Goal: Information Seeking & Learning: Learn about a topic

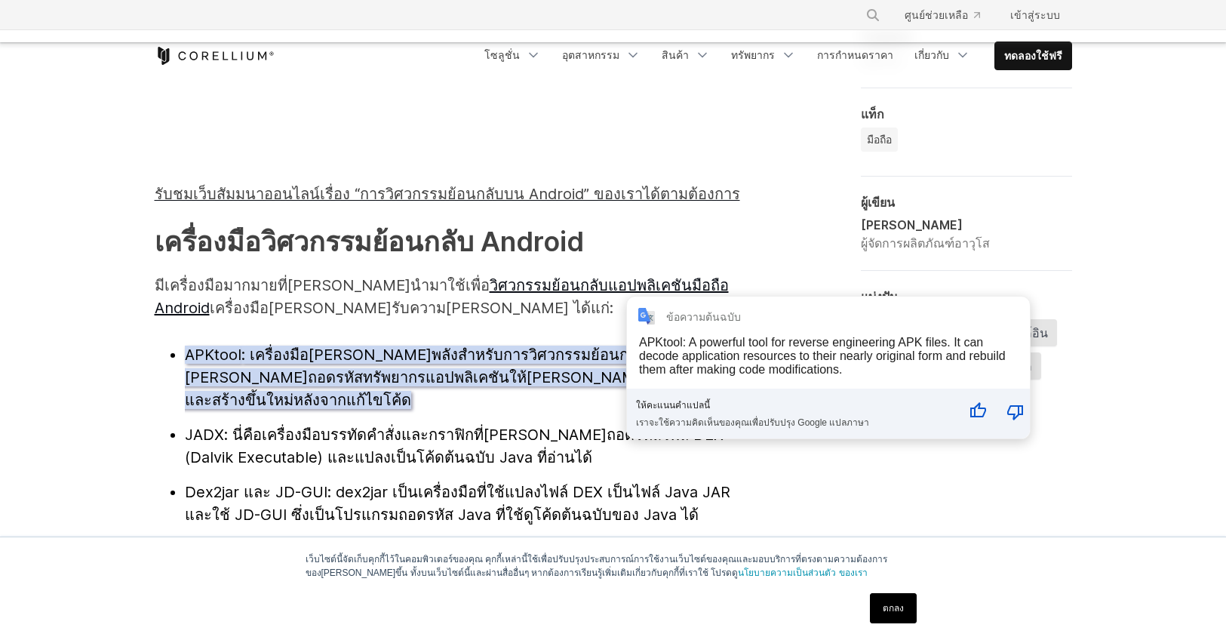
scroll to position [1566, 0]
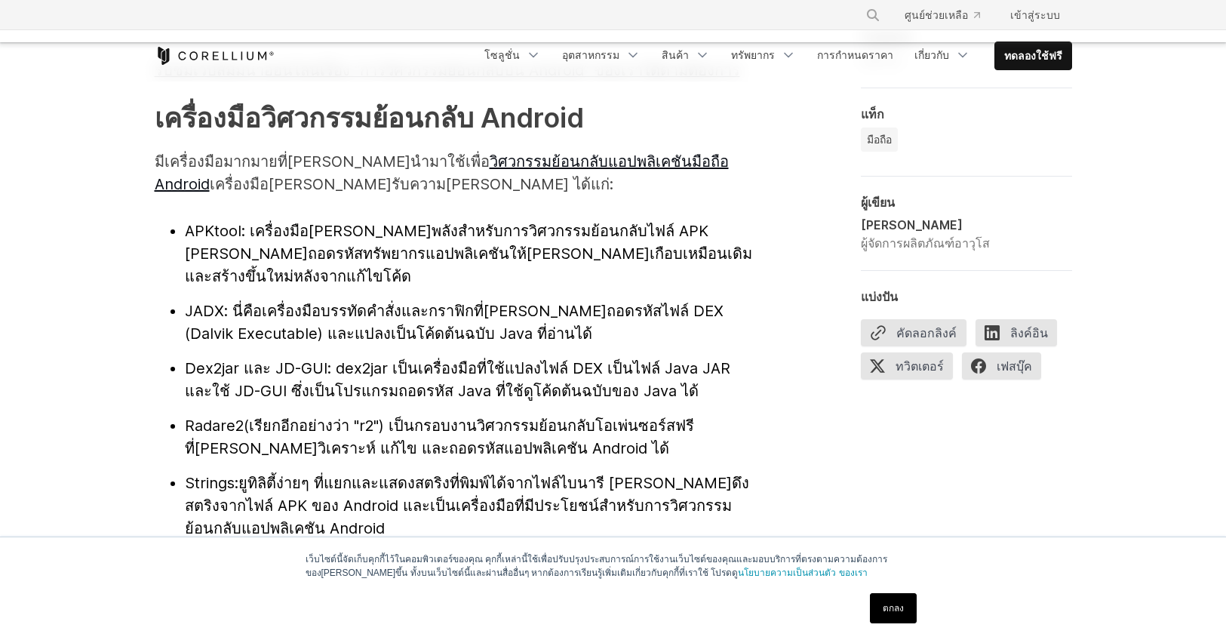
scroll to position [1640, 0]
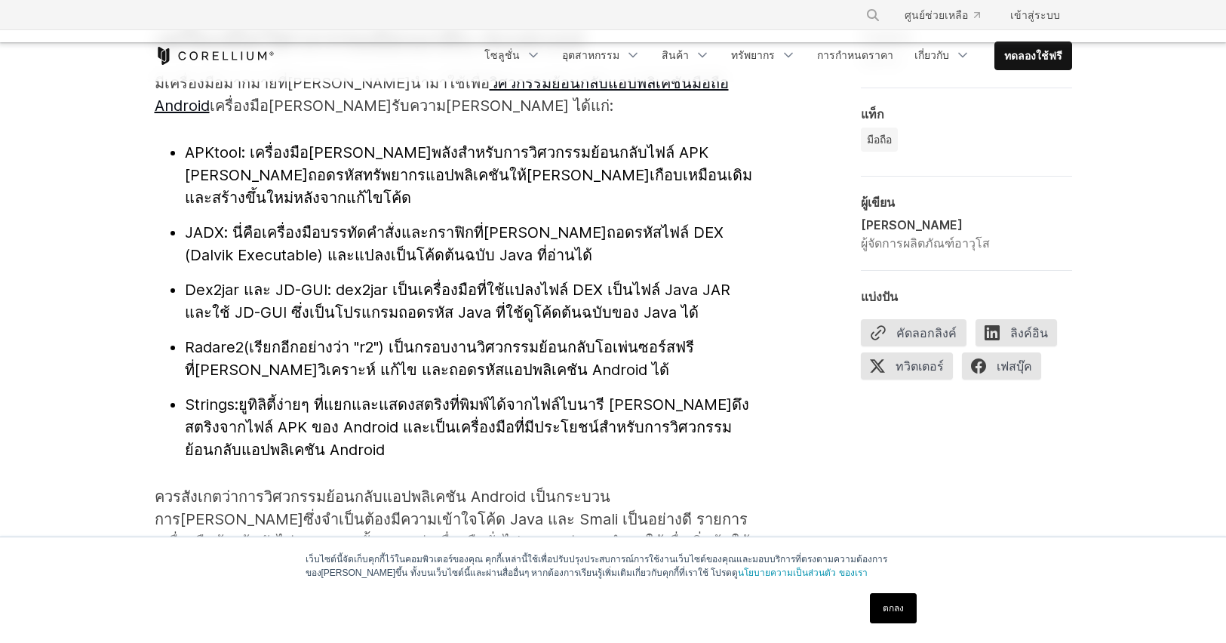
scroll to position [1762, 0]
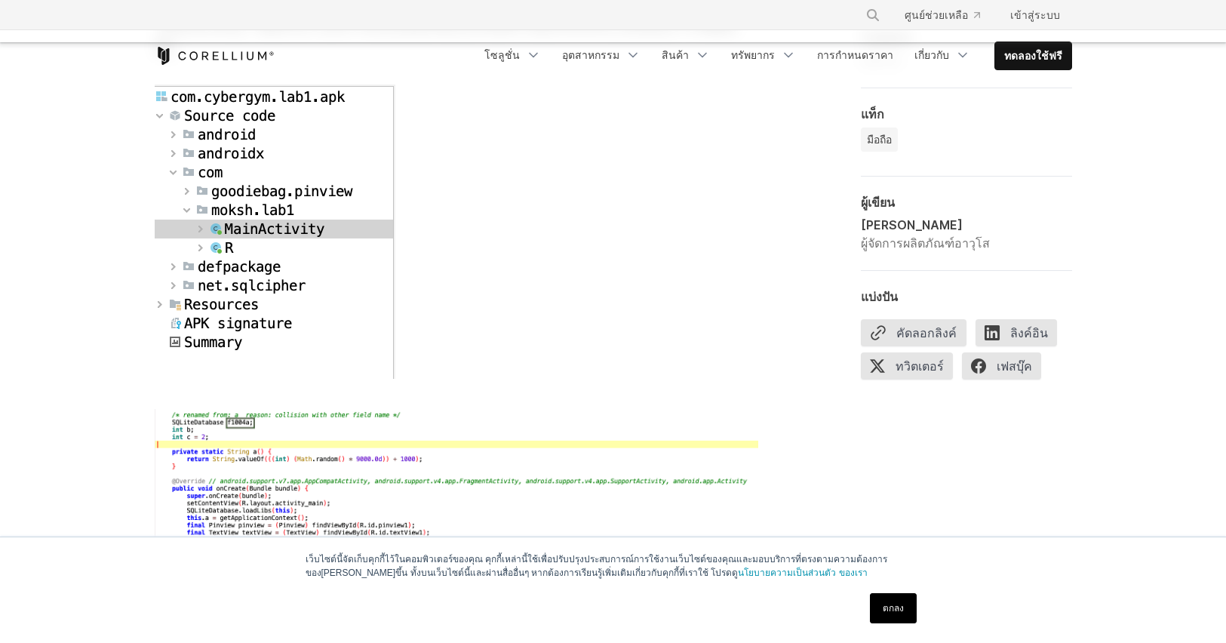
scroll to position [4331, 0]
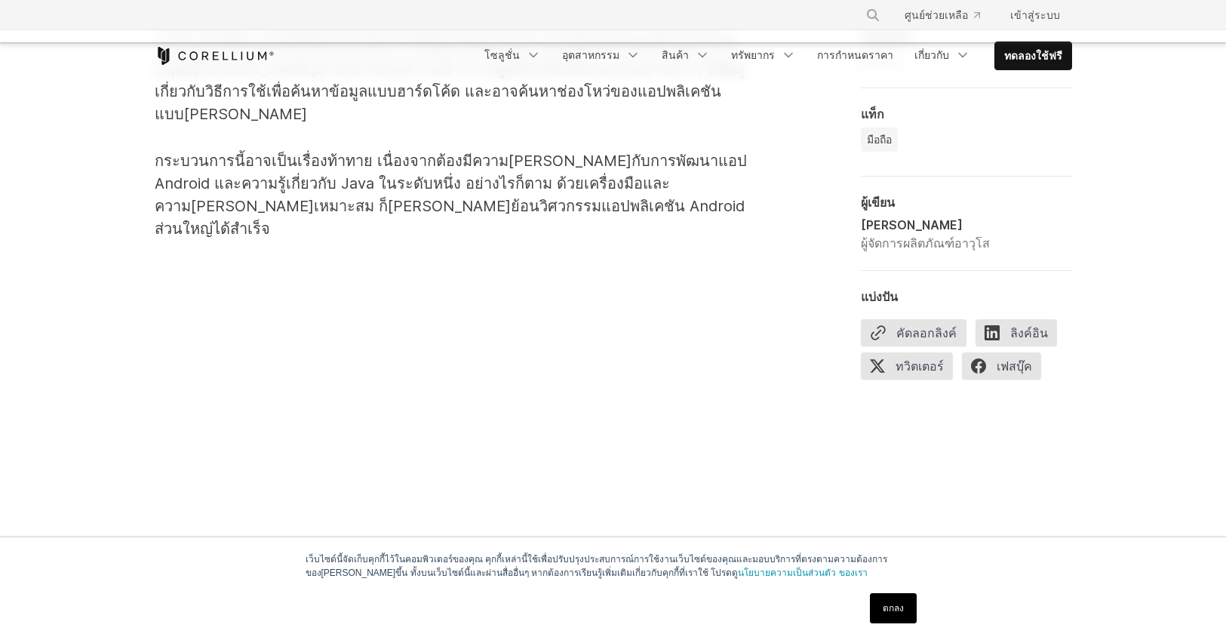
scroll to position [1567, 0]
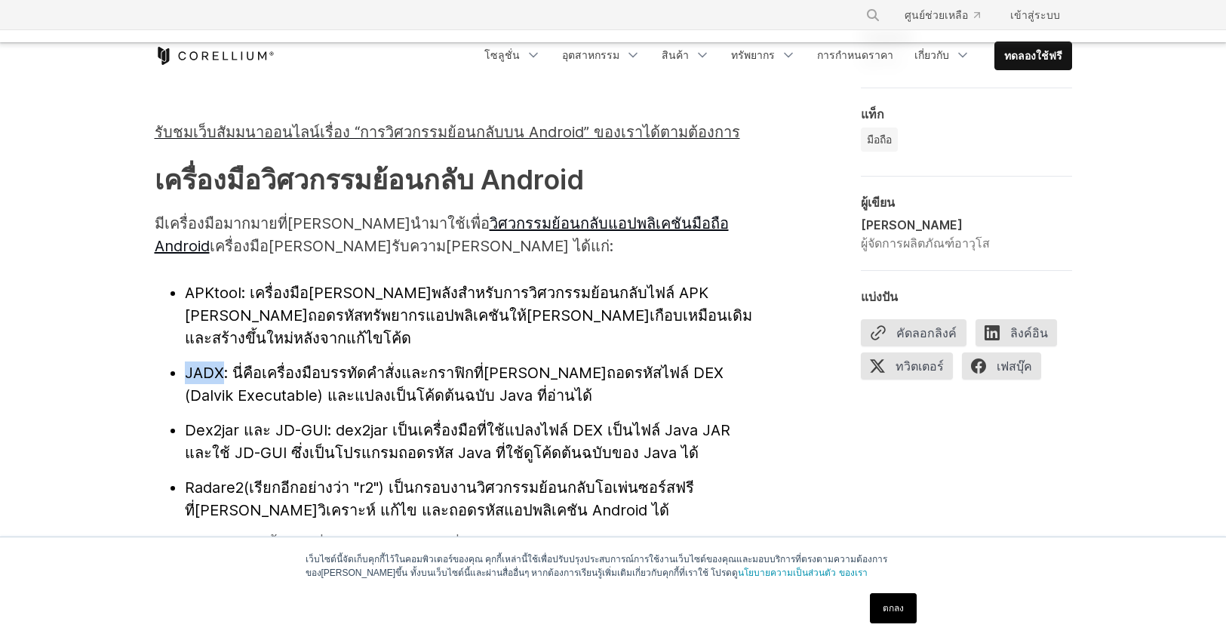
drag, startPoint x: 225, startPoint y: 309, endPoint x: 186, endPoint y: 302, distance: 40.0
click at [186, 361] on li "JADX : นี่คือเครื่องมือบรรทัดคำสั่งและกราฟิกที่[PERSON_NAME]ถอดรหัสไฟล์ DEX (Da…" at bounding box center [471, 383] width 573 height 45
copy font "JADX"
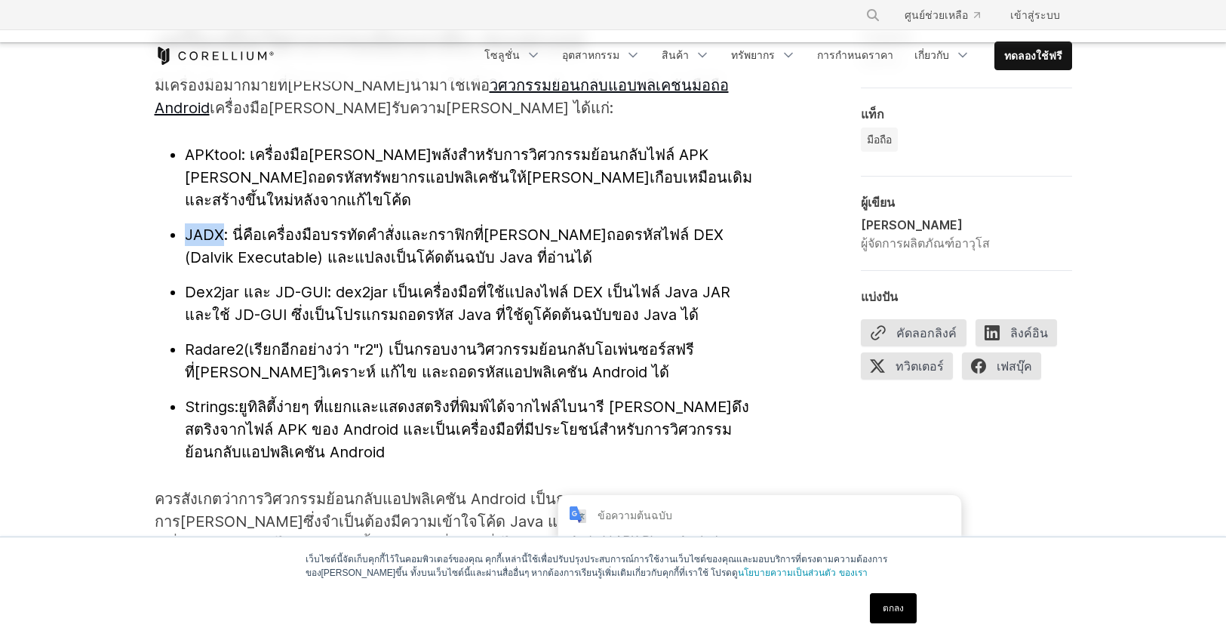
scroll to position [1636, 0]
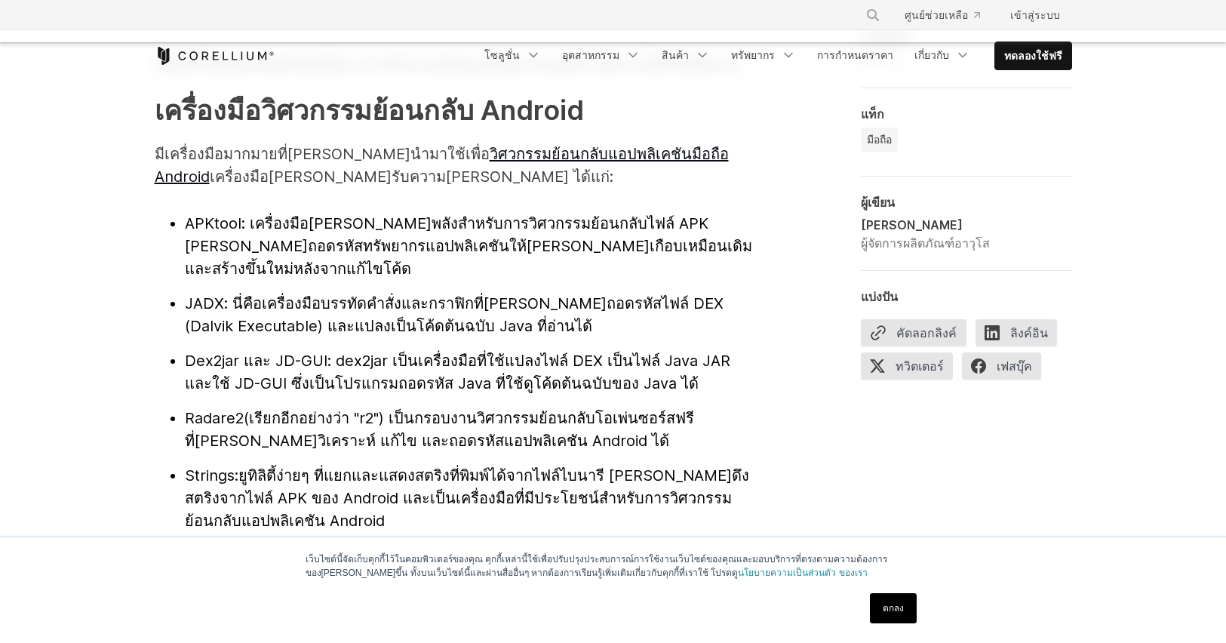
click at [561, 466] on font "ยูทิลิตี้ง่ายๆ ที่แยกและแสดงสตริงที่พิมพ์ได้จากไฟล์ไบนารี [PERSON_NAME]ดึงสตริง…" at bounding box center [467, 497] width 564 height 63
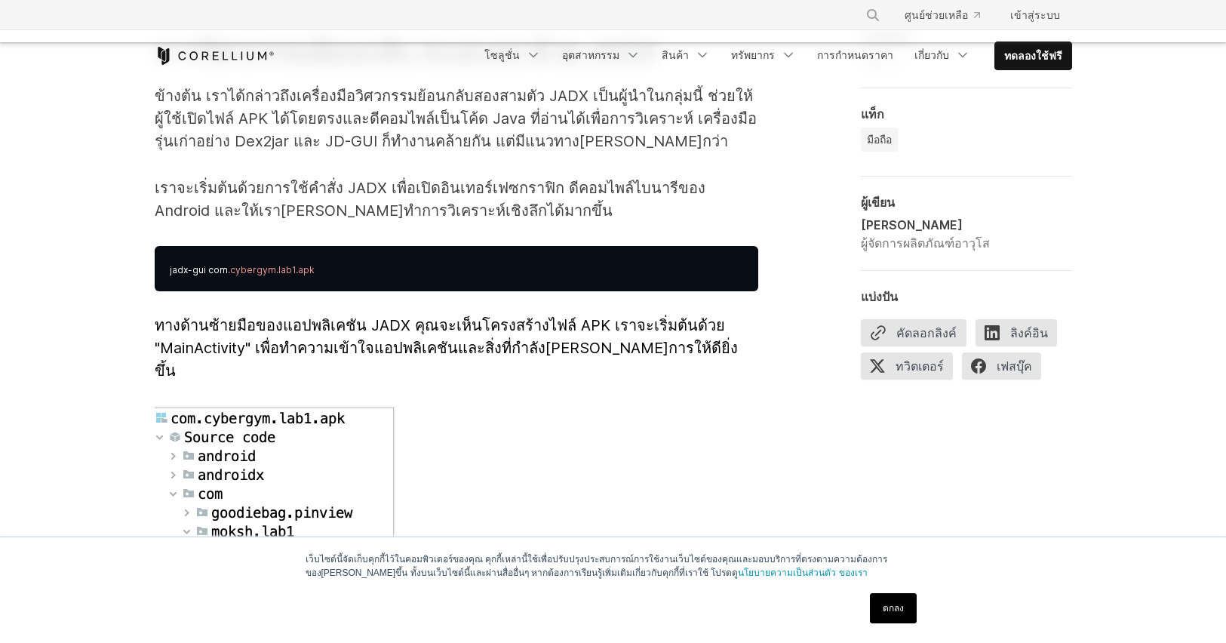
scroll to position [3624, 0]
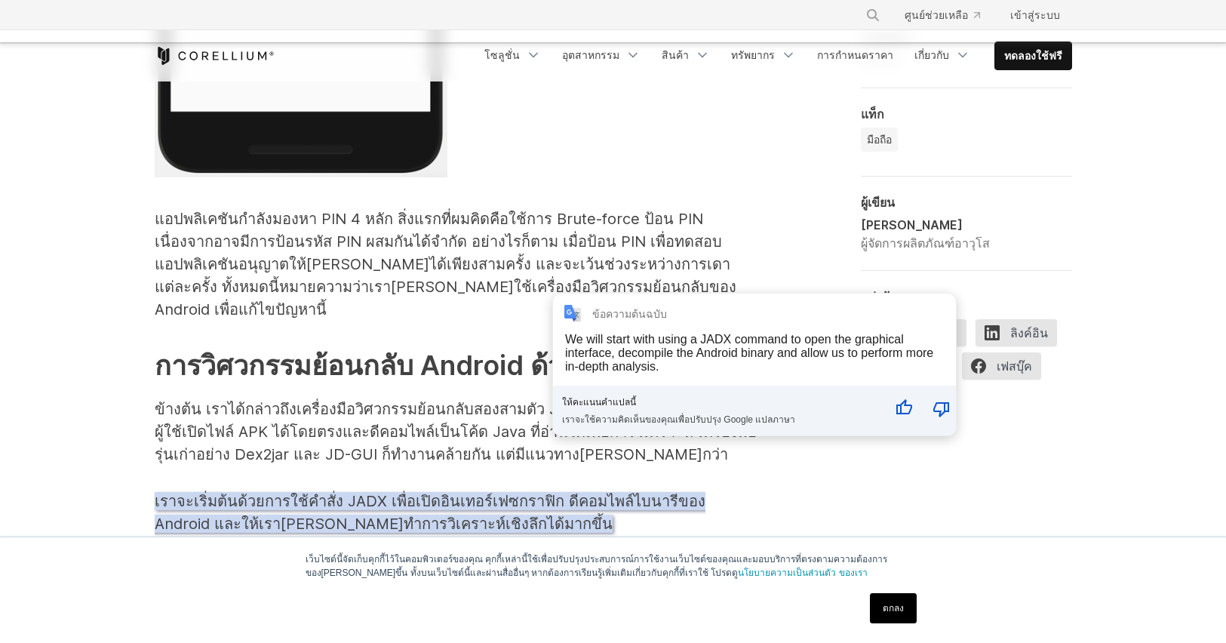
click at [562, 327] on div "**********" at bounding box center [754, 365] width 403 height 142
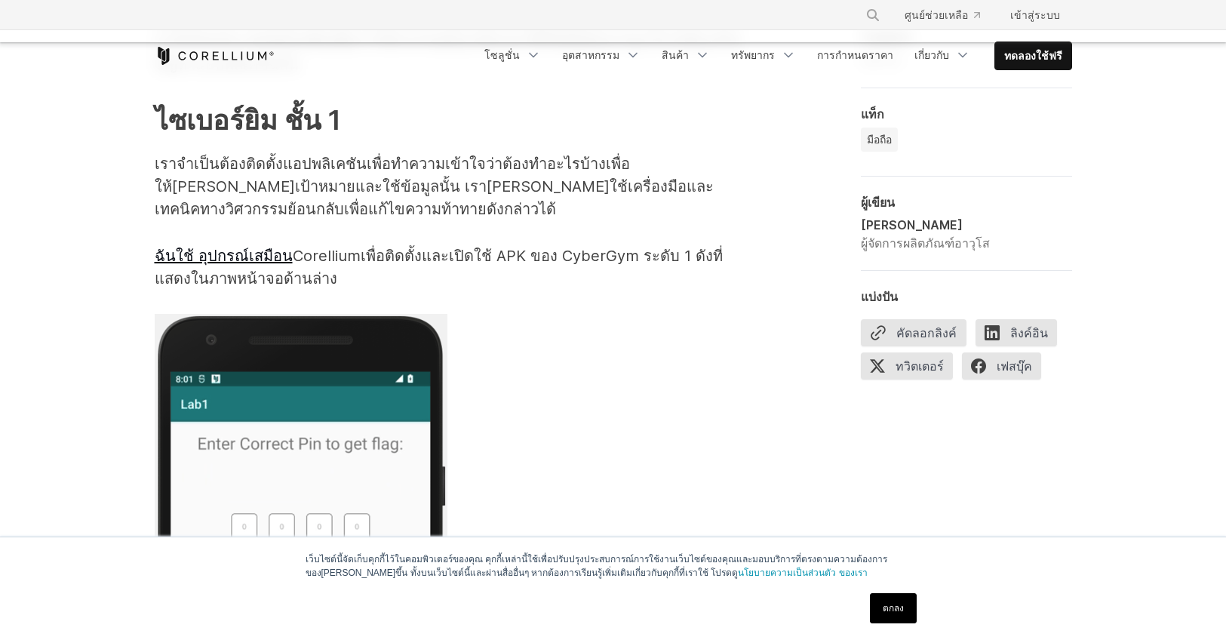
scroll to position [2401, 0]
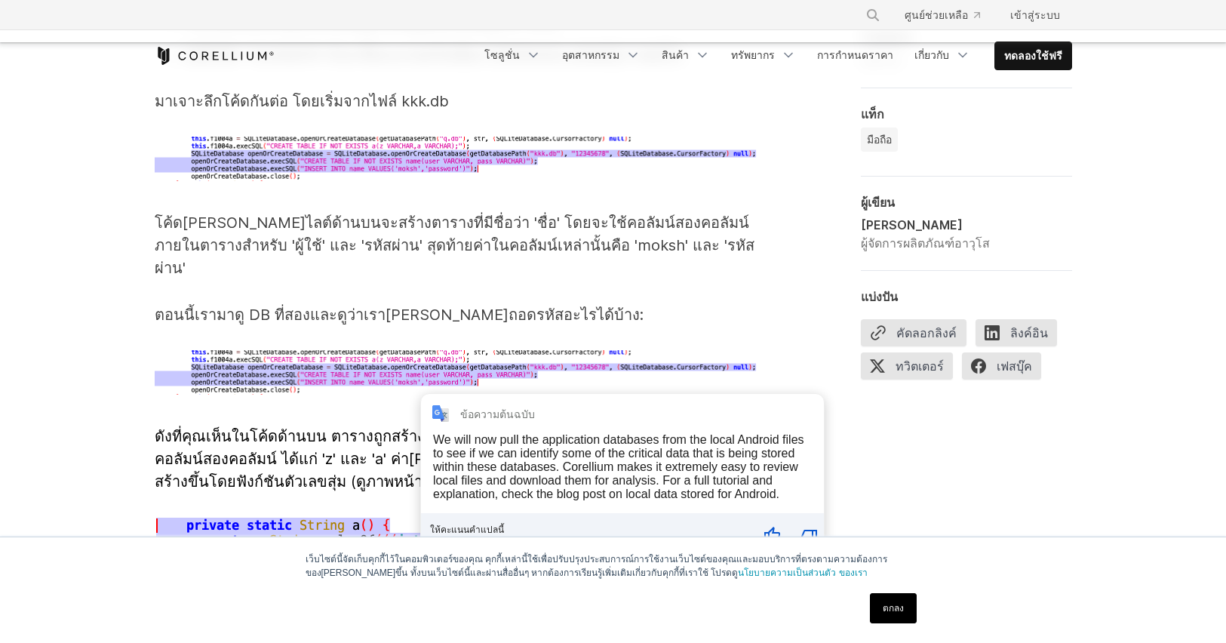
scroll to position [5059, 0]
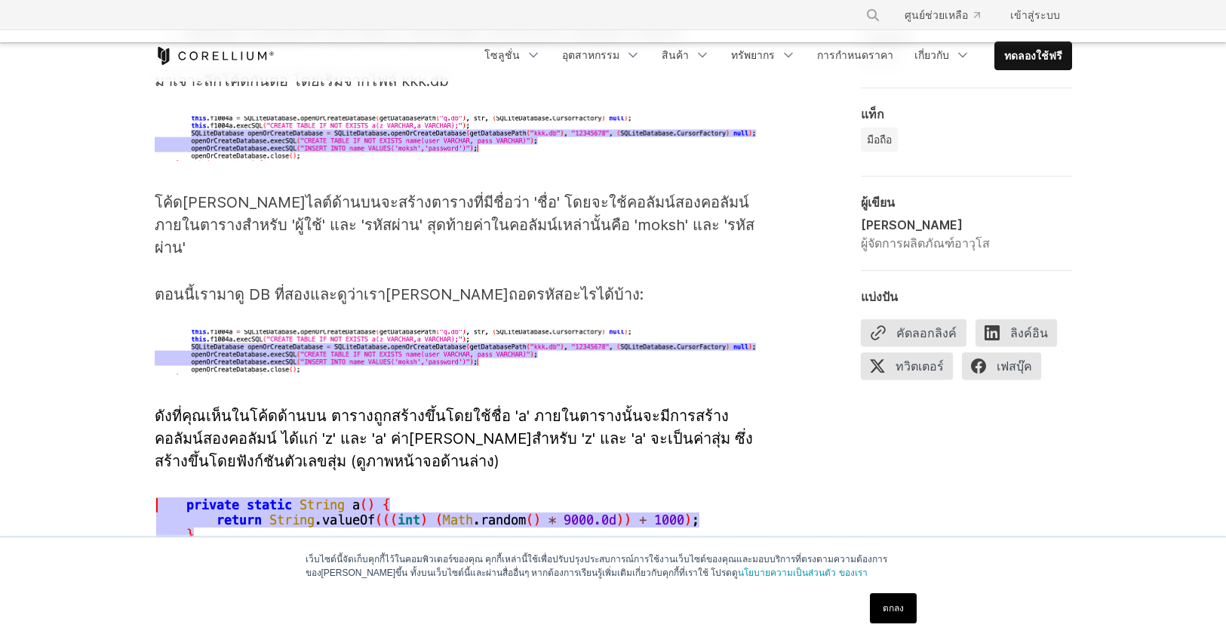
click at [503, 576] on p "เรา[PERSON_NAME]เข้าใจสิ่งที่แอปพลิเคชันกำลังทำอยู่ได้จากการวิศวกรรมย้อนกลับอย่…" at bounding box center [457, 598] width 604 height 45
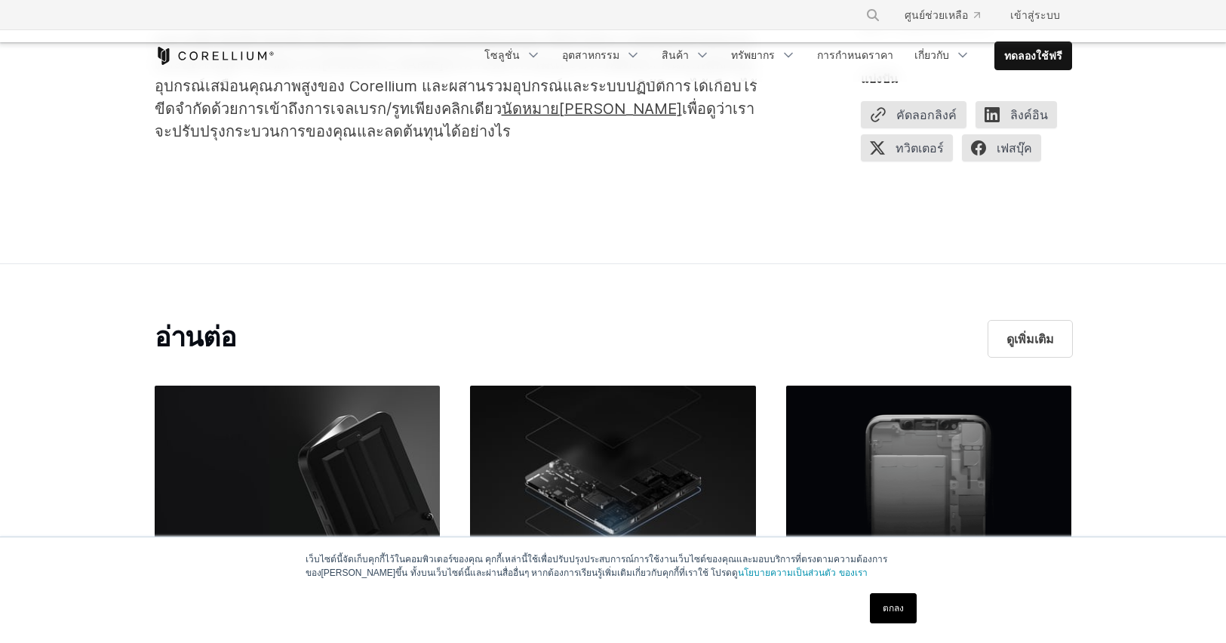
scroll to position [8346, 0]
